Goal: Transaction & Acquisition: Obtain resource

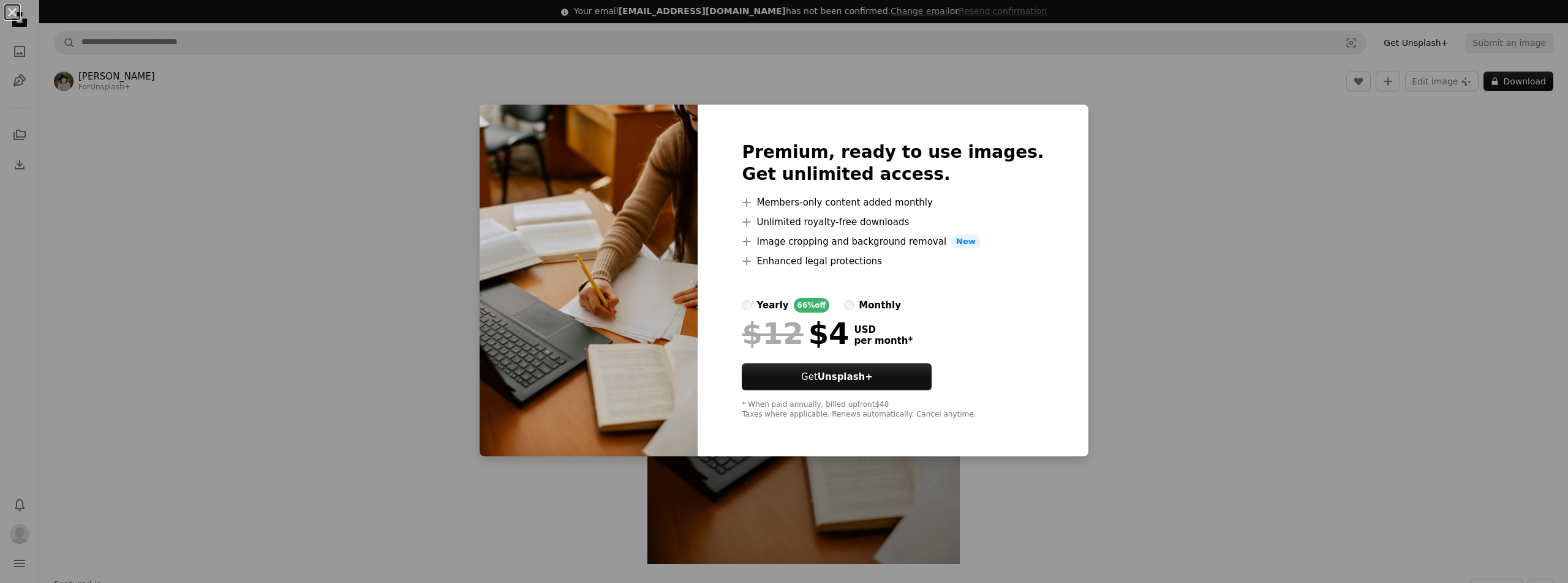
click at [255, 194] on div "An X shape Premium, ready to use images. Get unlimited access. A plus sign Memb…" at bounding box center [784, 292] width 1568 height 583
click at [507, 121] on img at bounding box center [588, 280] width 218 height 352
click at [468, 123] on div "An X shape Premium, ready to use images. Get unlimited access. A plus sign Memb…" at bounding box center [784, 292] width 1568 height 583
